Goal: Check status: Check status

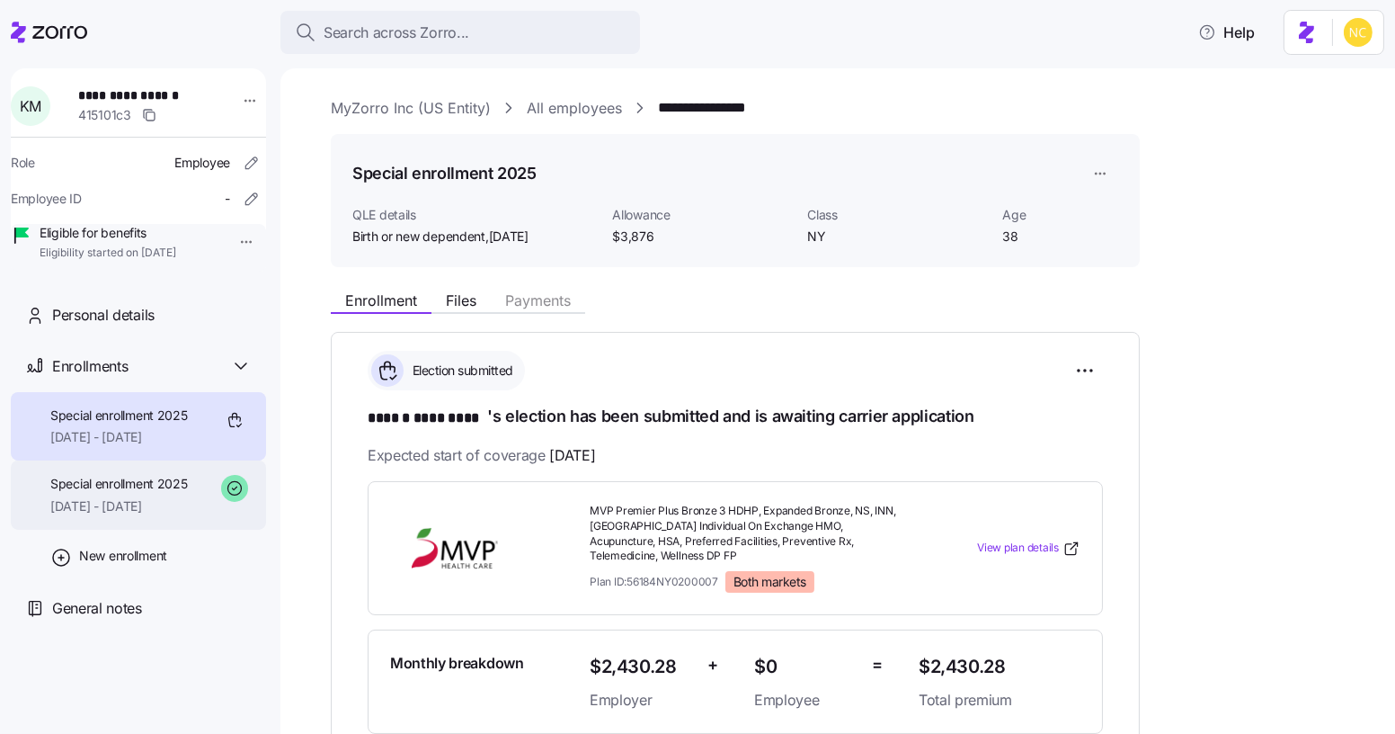
click at [199, 504] on div "Special enrollment 2025 [DATE] - [DATE]" at bounding box center [138, 494] width 255 height 69
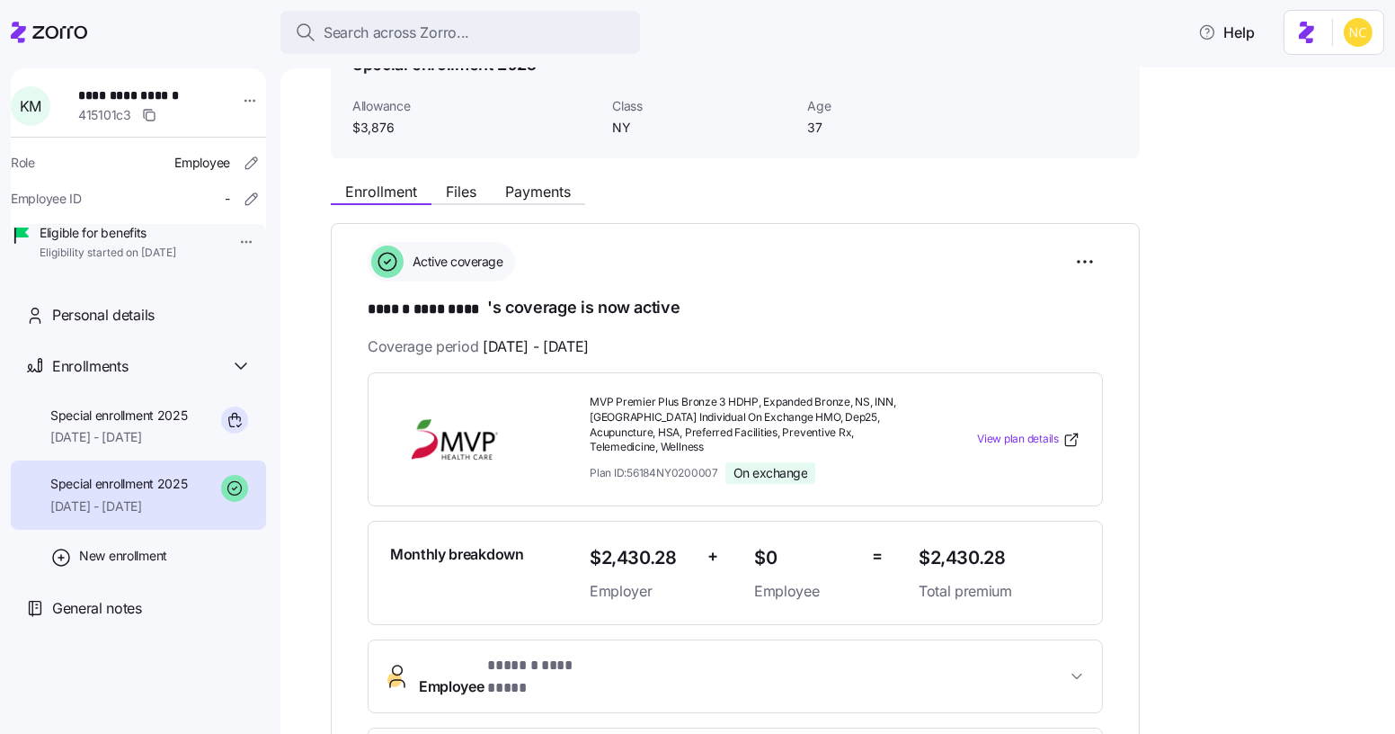
scroll to position [81, 0]
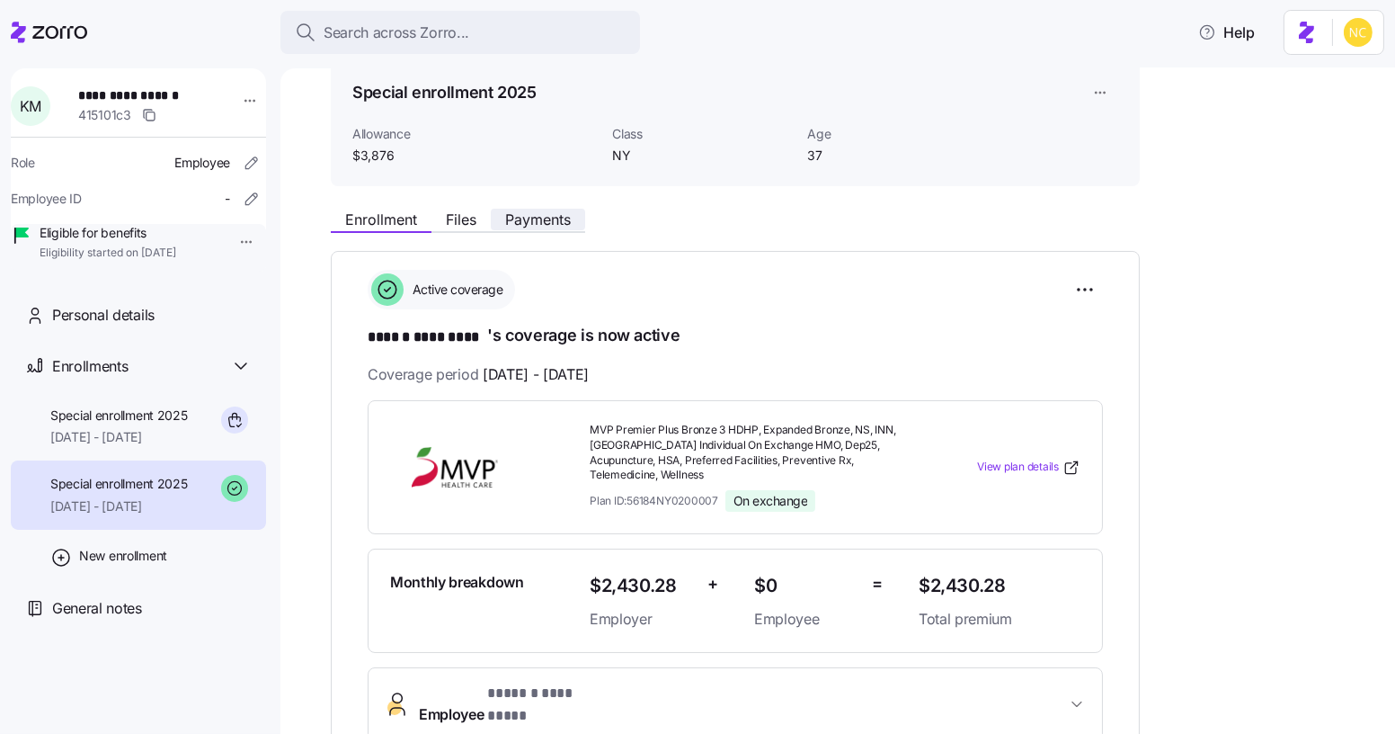
click at [540, 221] on span "Payments" at bounding box center [538, 219] width 66 height 14
